Goal: Transaction & Acquisition: Download file/media

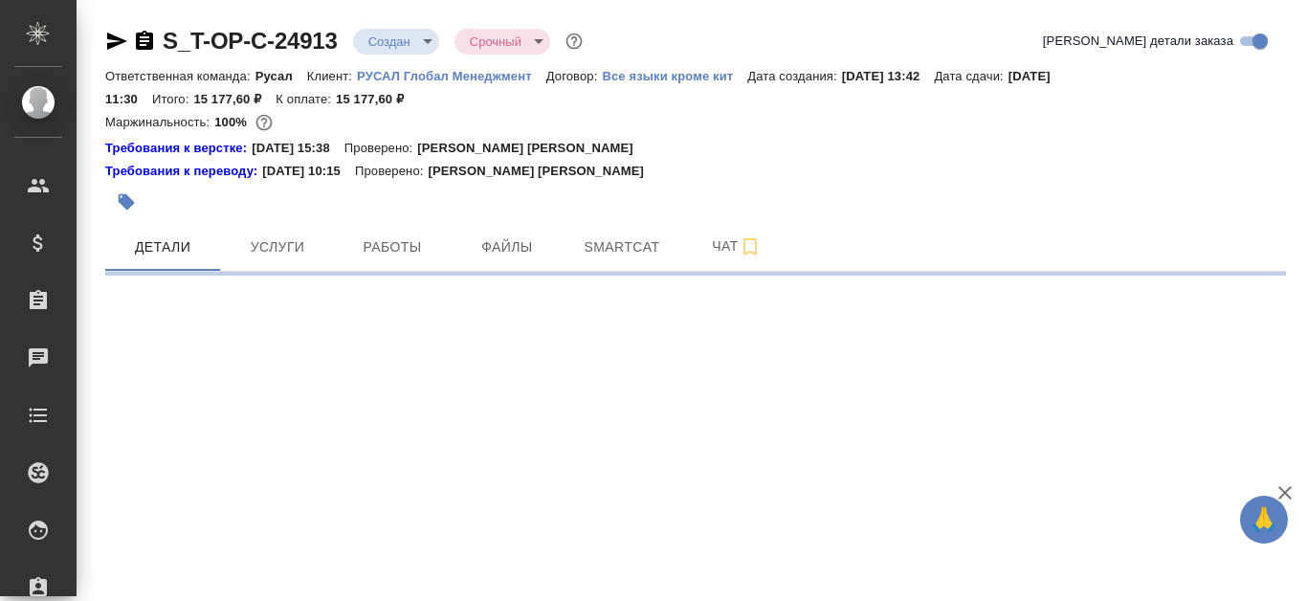
select select "RU"
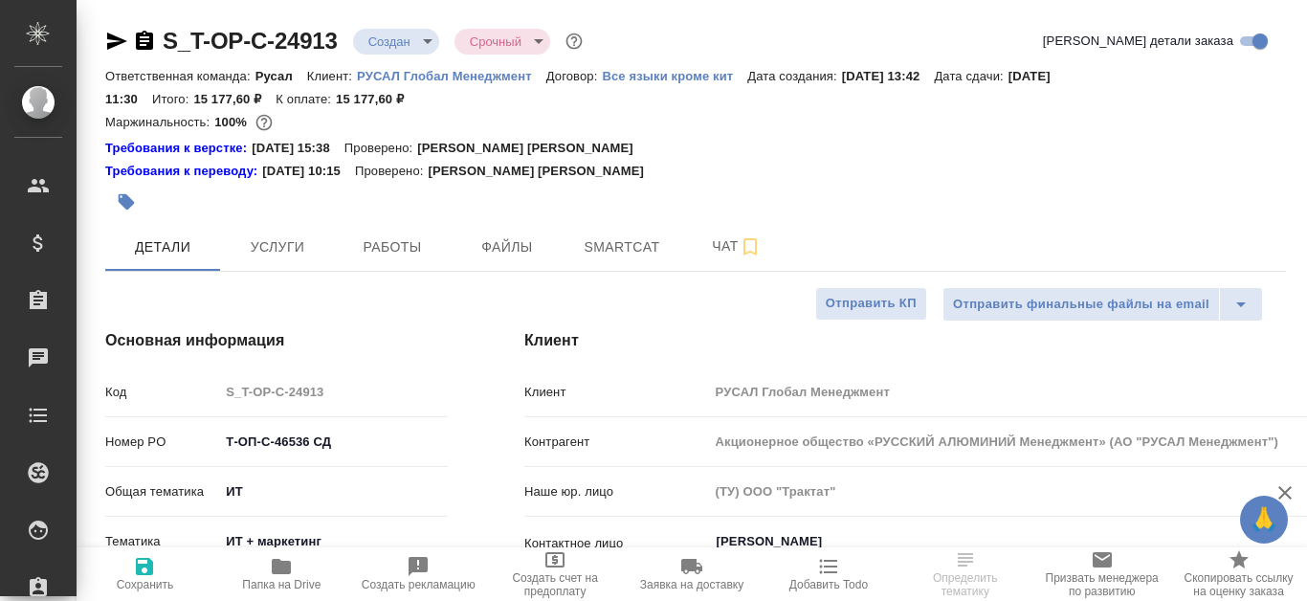
type textarea "x"
click at [505, 250] on span "Файлы" at bounding box center [507, 247] width 92 height 24
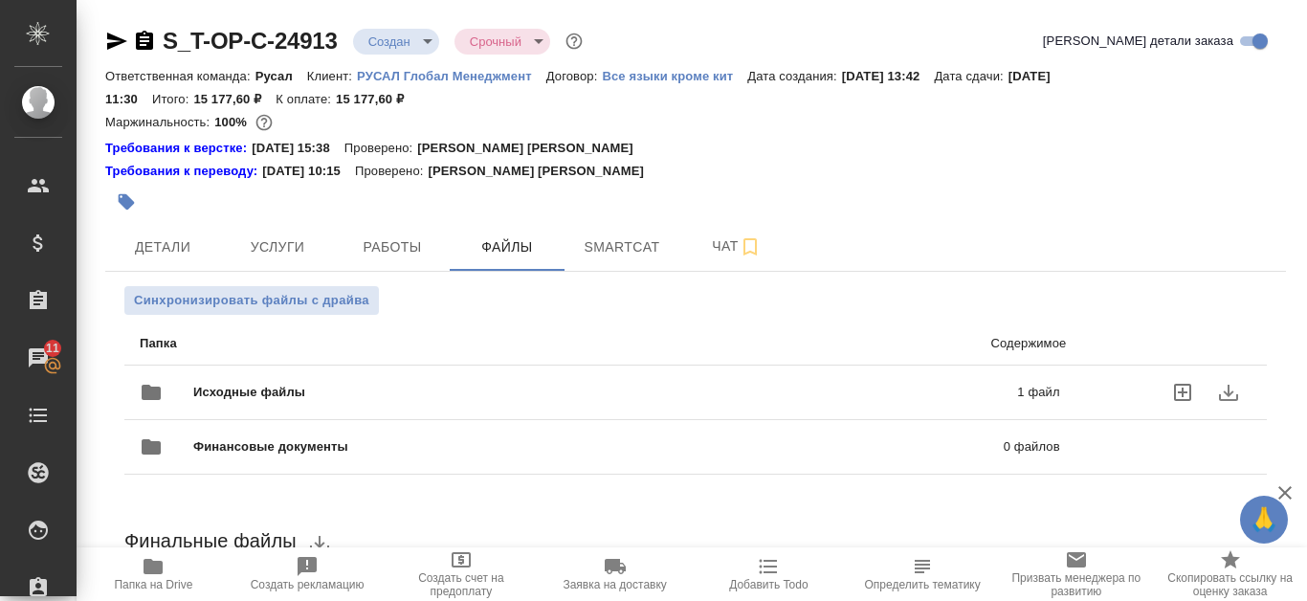
click at [870, 399] on p "1 файл" at bounding box center [860, 392] width 398 height 19
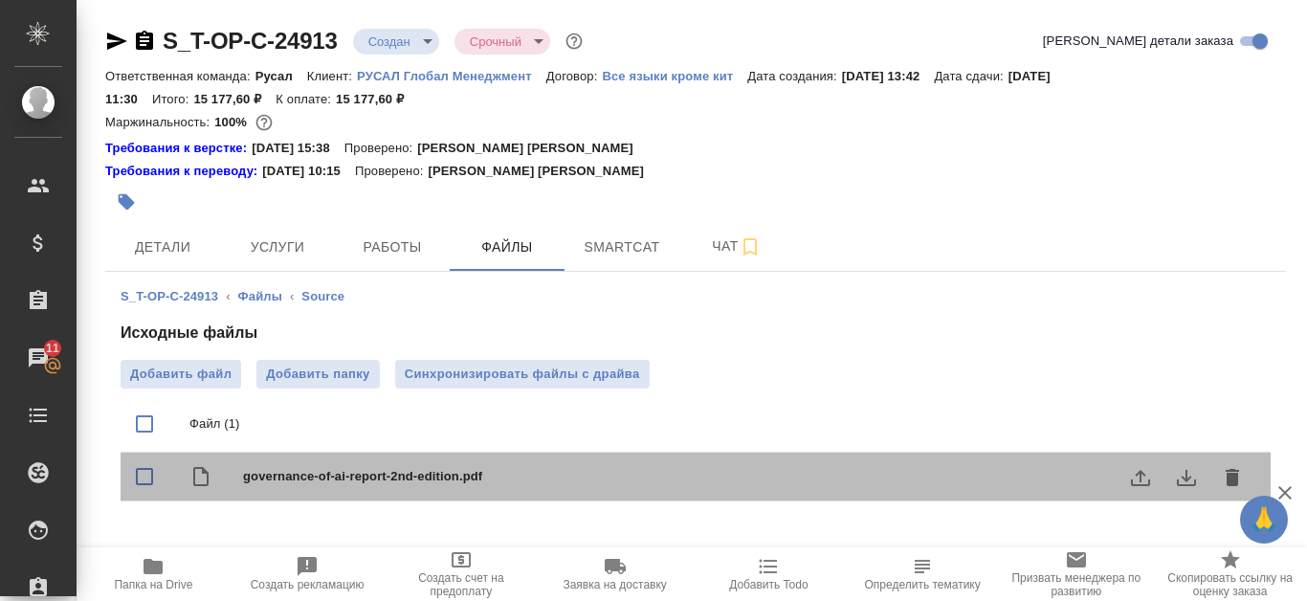
click at [423, 470] on span "governance-of-ai-report-2nd-edition.pdf" at bounding box center [733, 476] width 981 height 19
checkbox input "true"
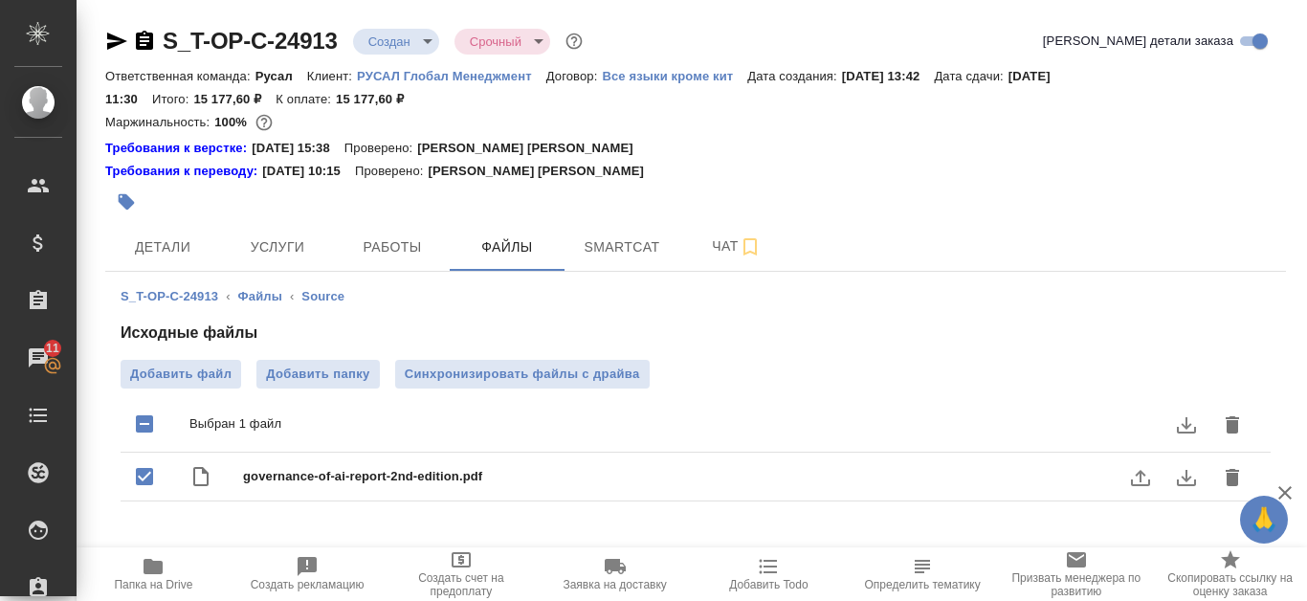
click at [1182, 472] on icon "download" at bounding box center [1186, 477] width 23 height 23
